Goal: Information Seeking & Learning: Understand process/instructions

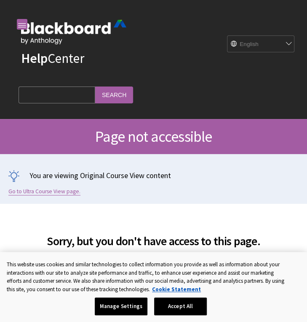
click at [63, 189] on link "Go to Ultra Course View page." at bounding box center [44, 192] width 72 height 8
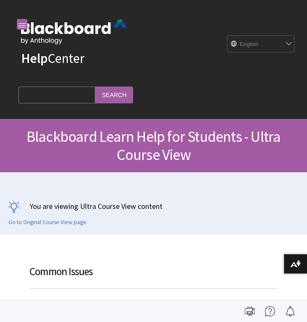
scroll to position [790, 0]
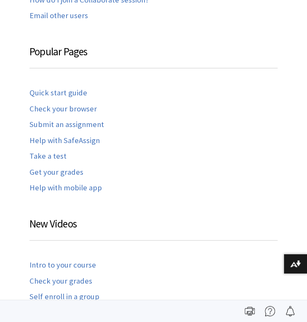
scroll to position [398, 0]
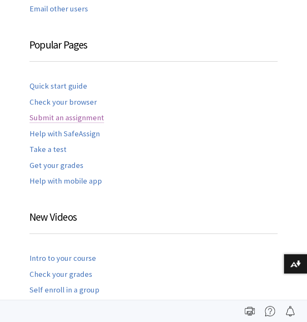
click at [89, 120] on link "Submit an assignment" at bounding box center [67, 118] width 75 height 10
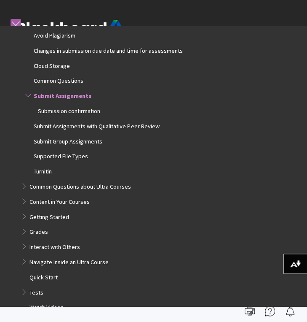
scroll to position [883, 0]
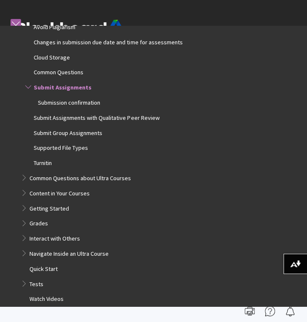
click at [46, 169] on ul "Add and Format Content Assignments Assignment Grades Assignments and SafeAssign…" at bounding box center [158, 133] width 282 height 344
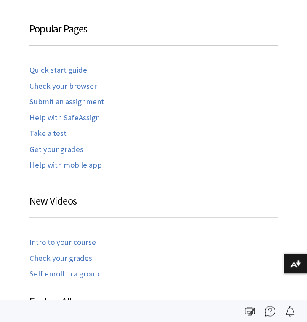
scroll to position [414, 0]
click at [74, 120] on link "Help with SafeAssign" at bounding box center [65, 118] width 70 height 10
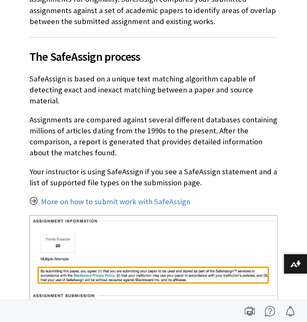
scroll to position [262, 0]
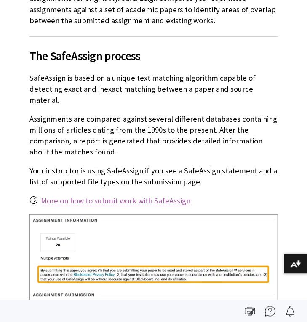
click at [108, 196] on link "More on how to submit work with SafeAssign" at bounding box center [116, 201] width 150 height 10
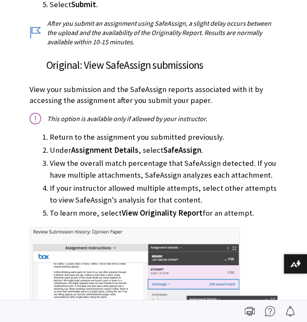
scroll to position [611, 0]
click at [266, 259] on img at bounding box center [154, 301] width 248 height 148
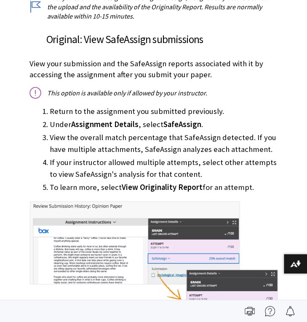
scroll to position [637, 0]
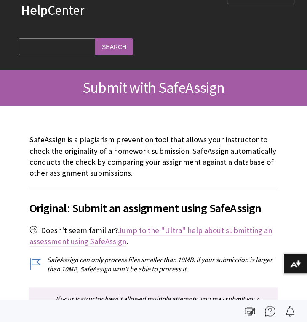
click at [241, 230] on link "Jump to the "Ultra" help about submitting an assessment using SafeAssign" at bounding box center [151, 235] width 243 height 21
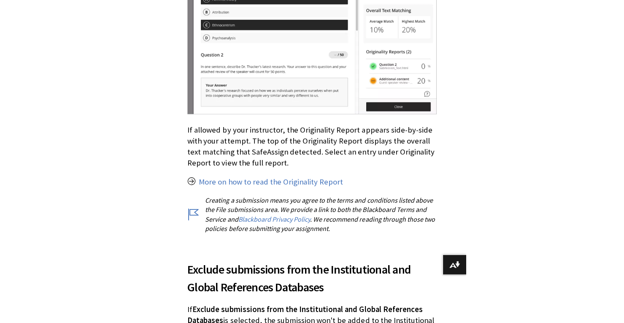
scroll to position [1727, 0]
